Goal: Information Seeking & Learning: Learn about a topic

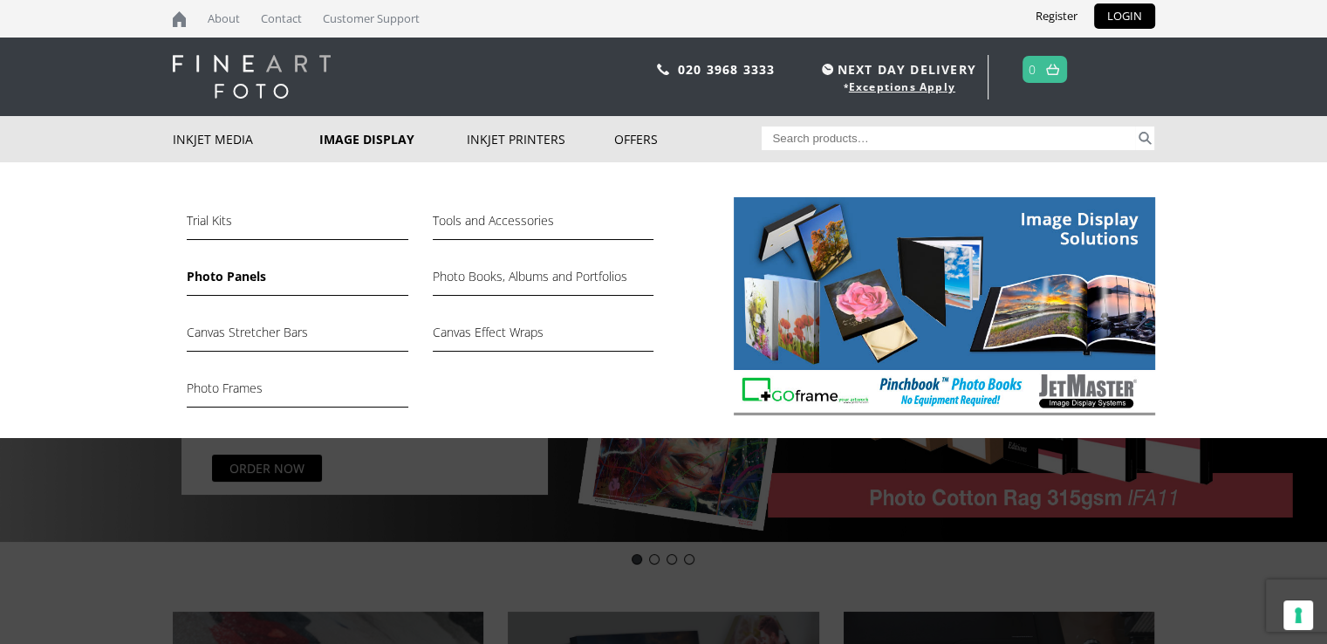
click at [256, 279] on link "Photo Panels" at bounding box center [297, 281] width 221 height 30
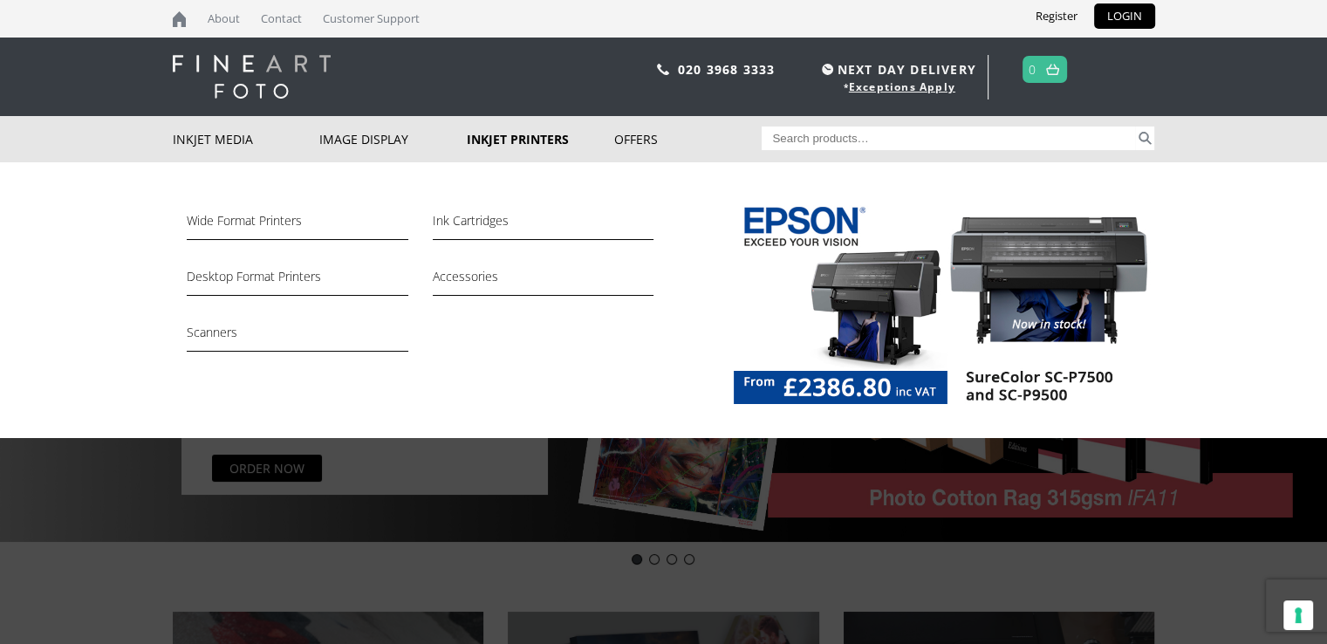
click at [511, 140] on link "Inkjet Printers" at bounding box center [540, 139] width 147 height 46
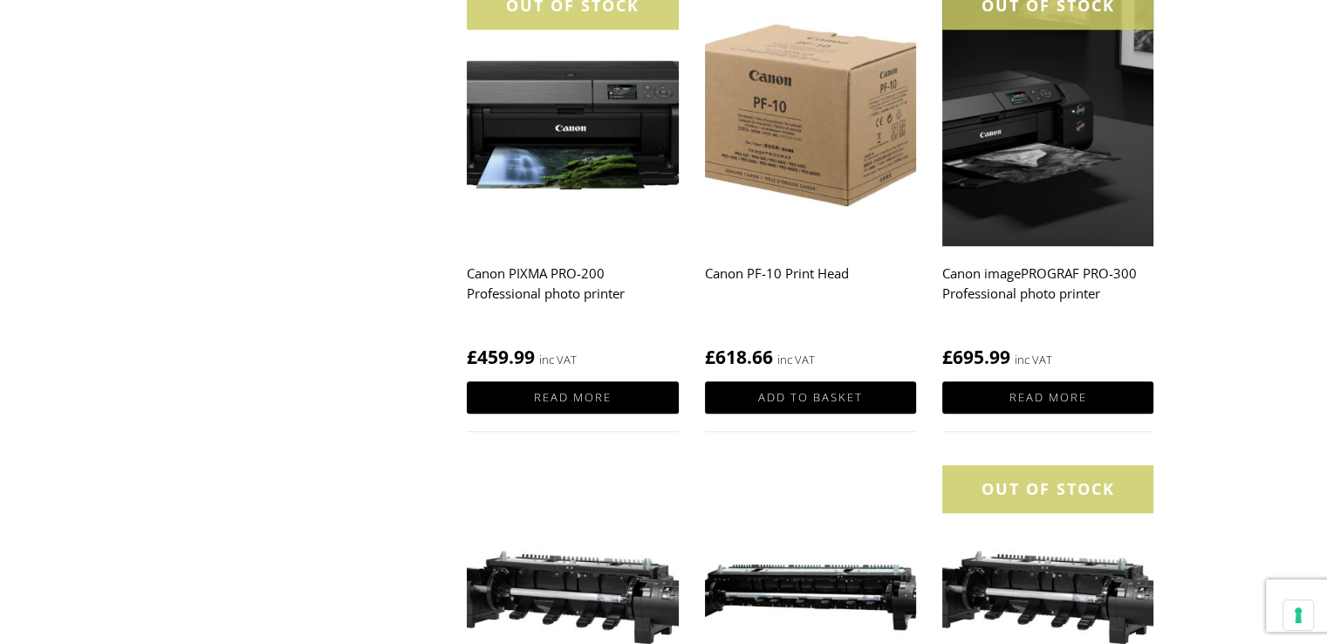
scroll to position [1361, 0]
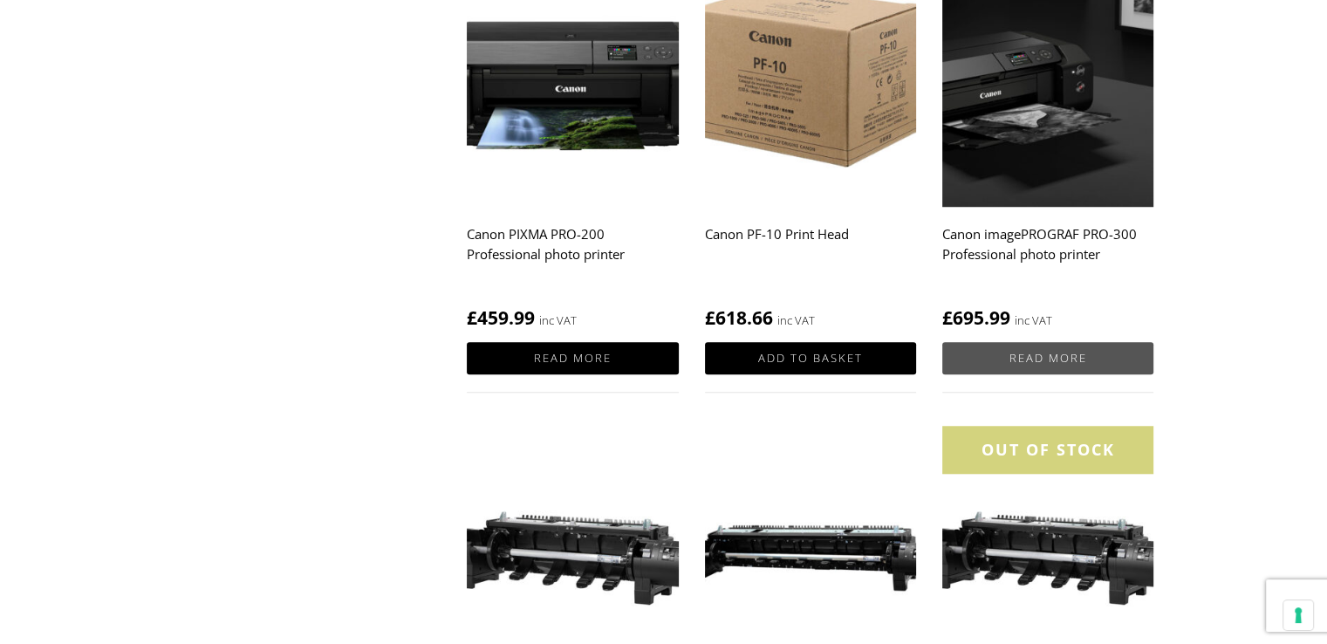
click at [1048, 359] on link "Read more" at bounding box center [1047, 358] width 211 height 32
